Goal: Find specific page/section: Find specific page/section

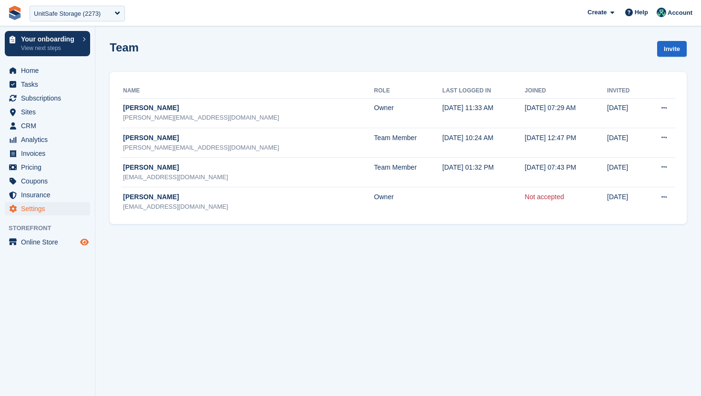
click at [85, 237] on span "Preview store" at bounding box center [84, 242] width 11 height 11
click at [49, 240] on span "Online Store" at bounding box center [49, 242] width 57 height 13
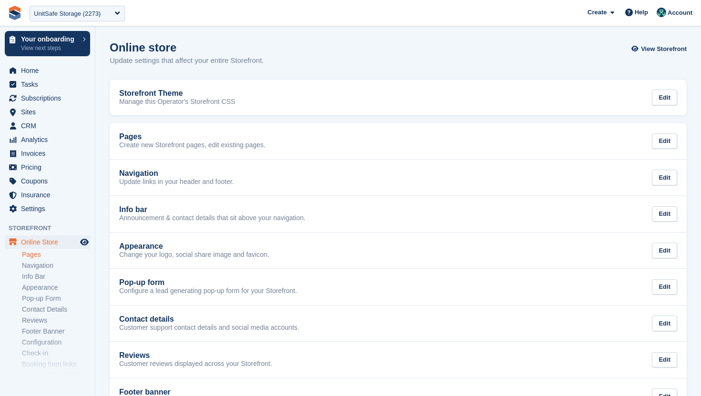
click at [38, 256] on link "Pages" at bounding box center [56, 254] width 68 height 9
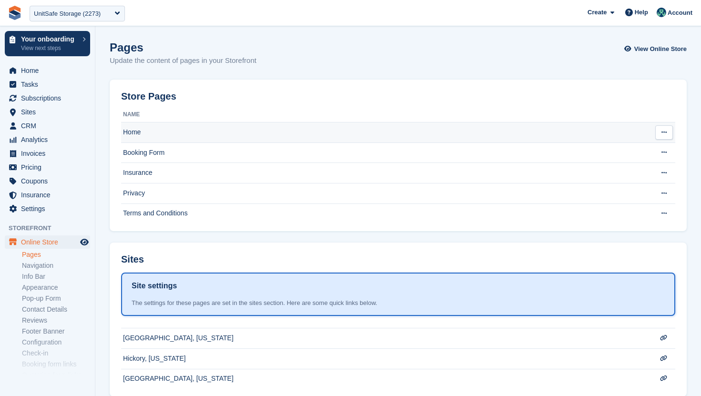
click at [183, 130] on td "Home" at bounding box center [384, 133] width 527 height 21
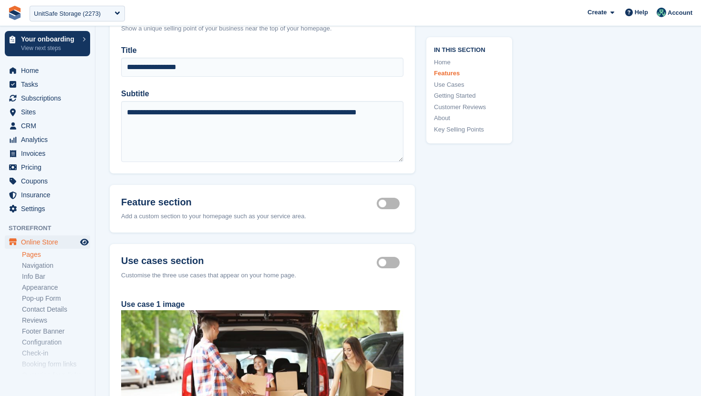
scroll to position [781, 0]
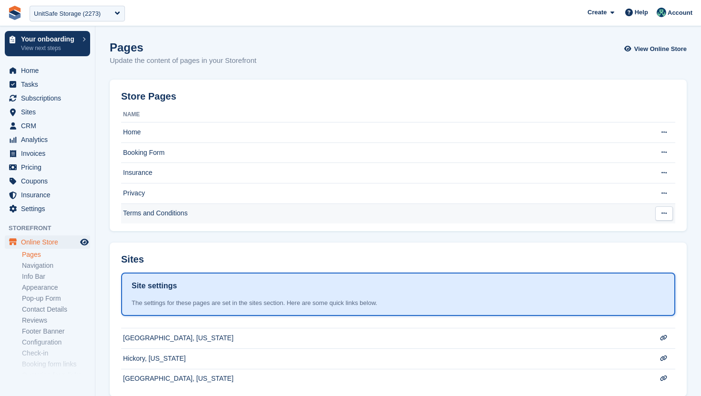
click at [211, 211] on td "Terms and Conditions" at bounding box center [384, 214] width 527 height 20
